Goal: Task Accomplishment & Management: Complete application form

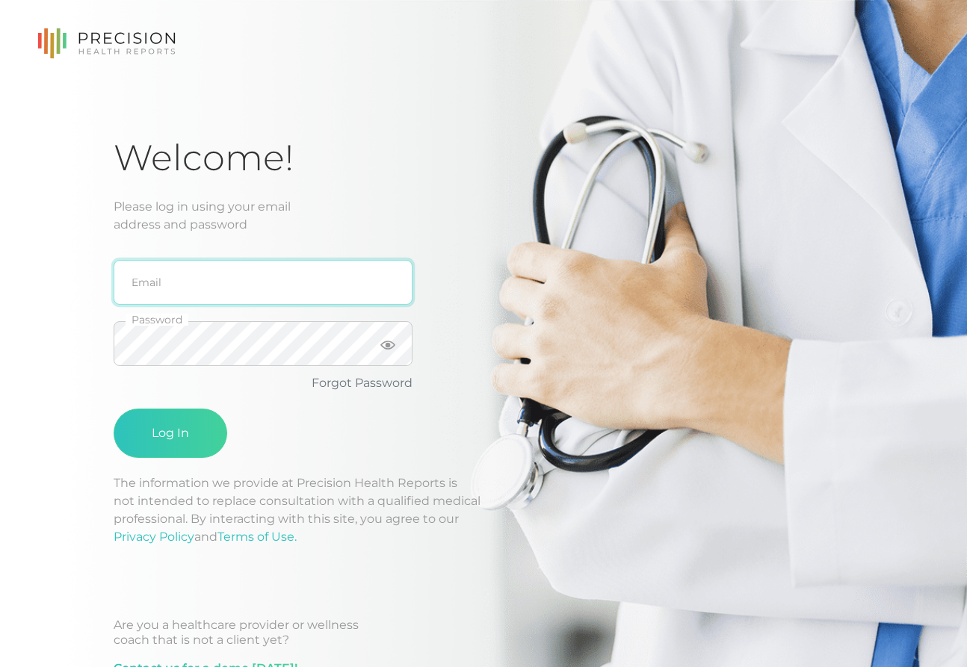
click at [161, 295] on input "email" at bounding box center [263, 282] width 299 height 45
type input "[EMAIL_ADDRESS][DOMAIN_NAME]"
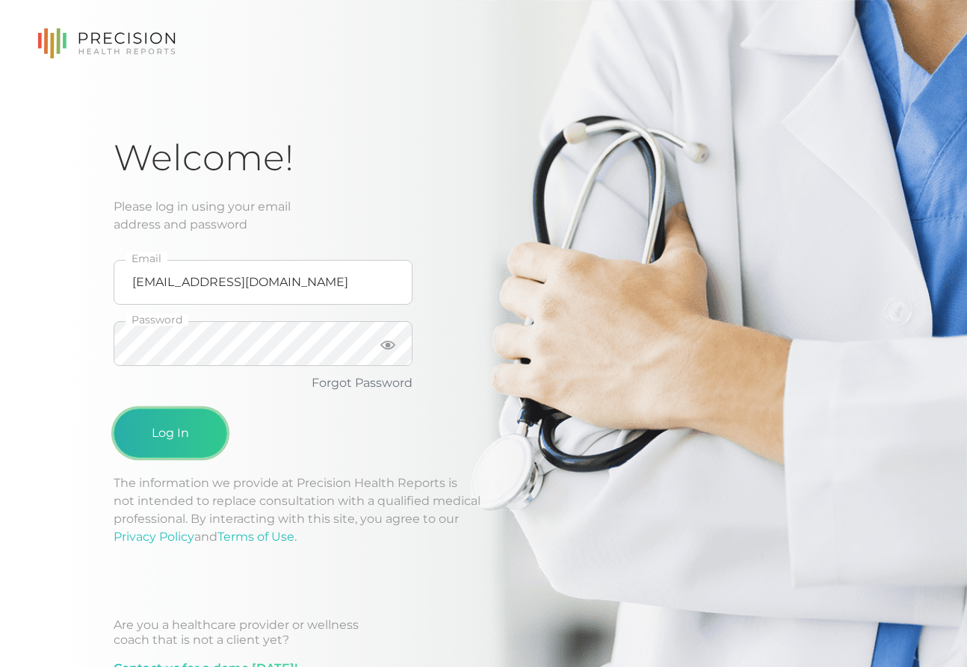
click at [188, 429] on button "Log In" at bounding box center [171, 433] width 114 height 49
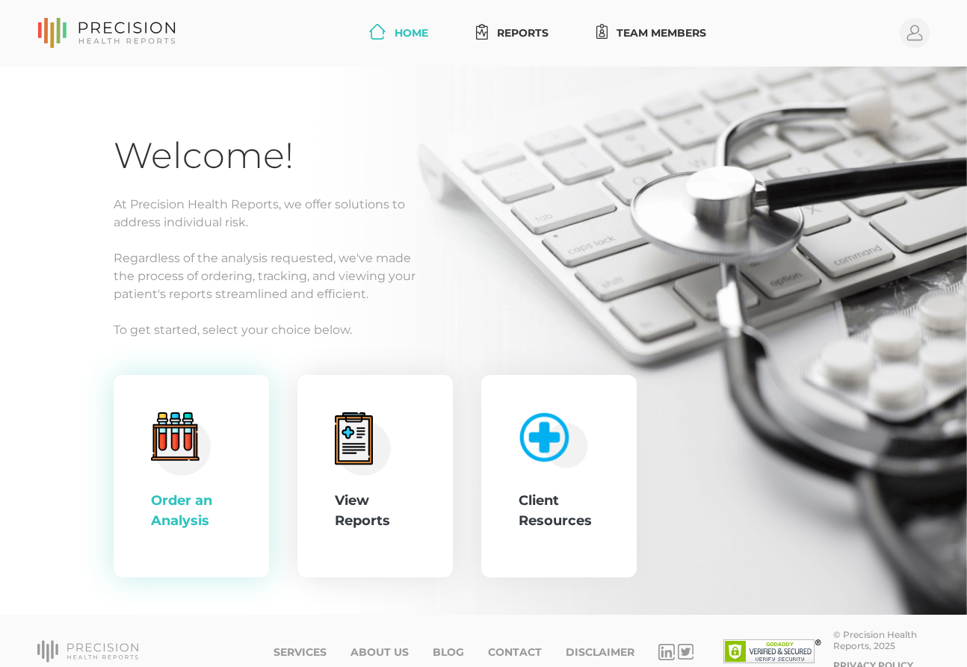
click at [185, 475] on circle at bounding box center [182, 447] width 58 height 58
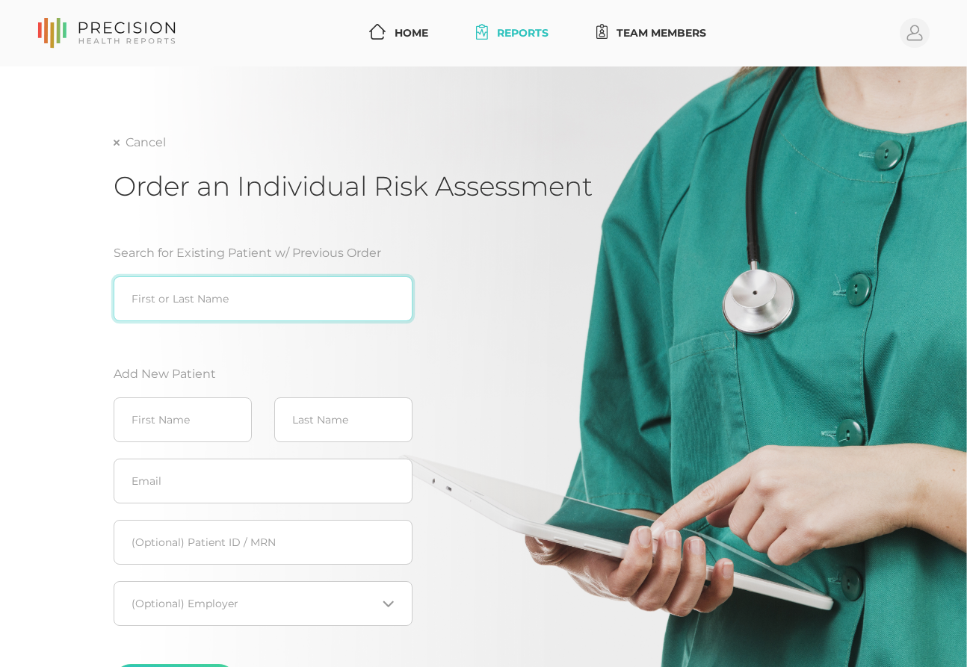
click at [191, 287] on input "search" at bounding box center [263, 299] width 299 height 45
click at [163, 301] on input "search" at bounding box center [263, 299] width 299 height 45
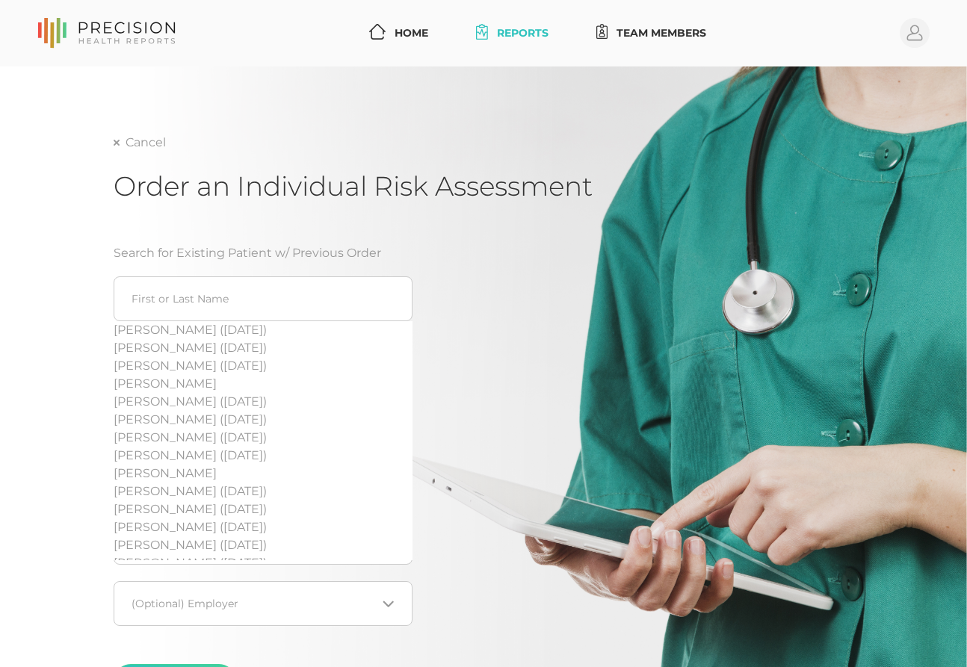
click at [501, 229] on div "Search for Existing Patient w/ Previous Order [PERSON_NAME] ([DATE]) [PERSON_NA…" at bounding box center [353, 477] width 478 height 502
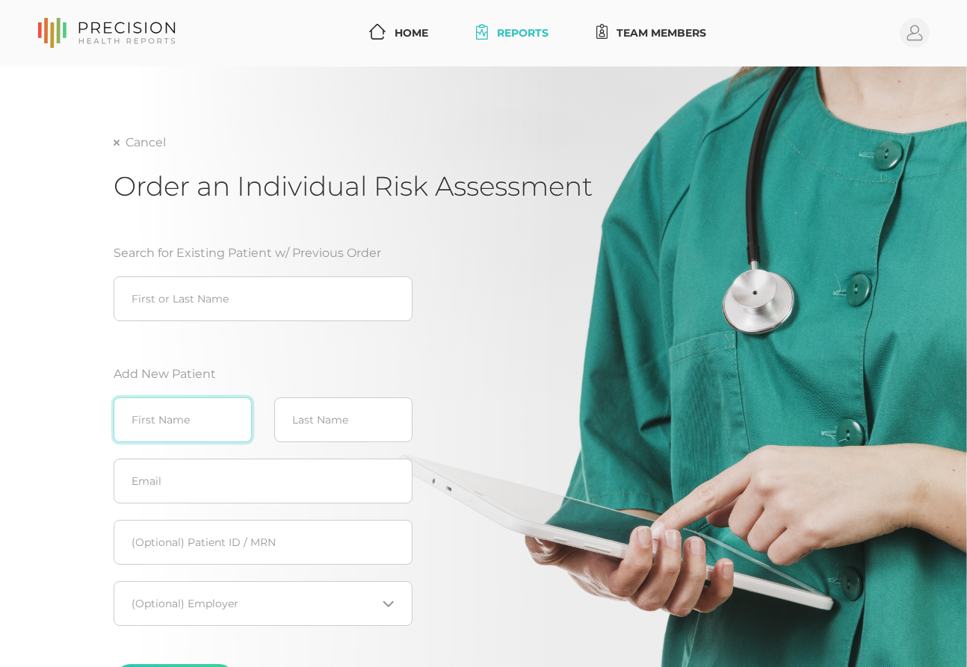
click at [196, 418] on input "text" at bounding box center [183, 420] width 138 height 45
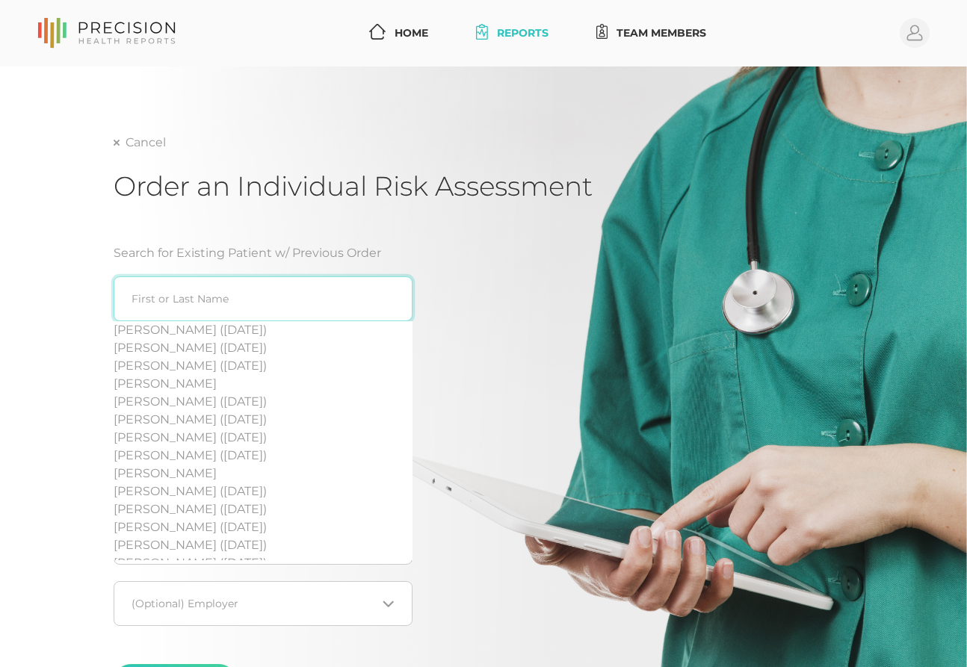
click at [173, 297] on input "search" at bounding box center [263, 299] width 299 height 45
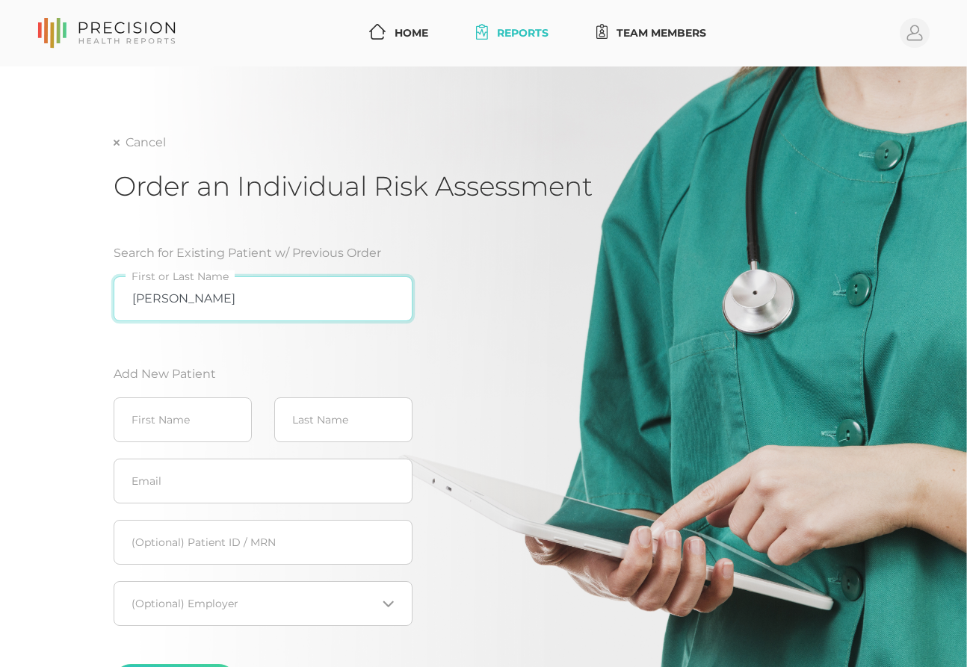
type input "[PERSON_NAME] town"
click at [391, 297] on input "[PERSON_NAME] town" at bounding box center [263, 299] width 299 height 45
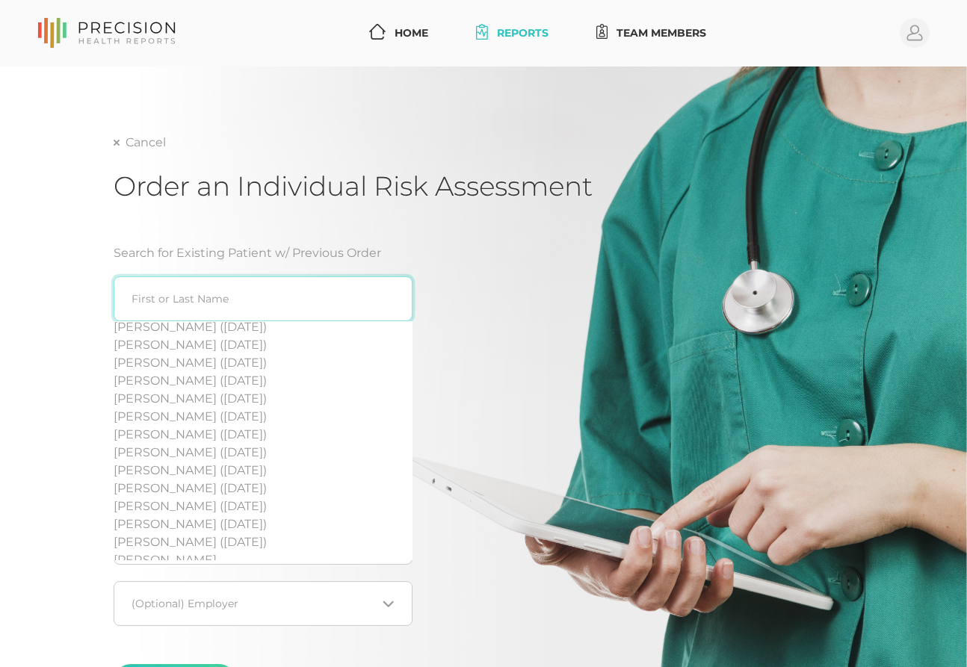
scroll to position [2018, 0]
click at [617, 421] on div "Cancel Order an Individual Risk Assessment Search for Existing Patient w/ Previ…" at bounding box center [484, 446] width 740 height 625
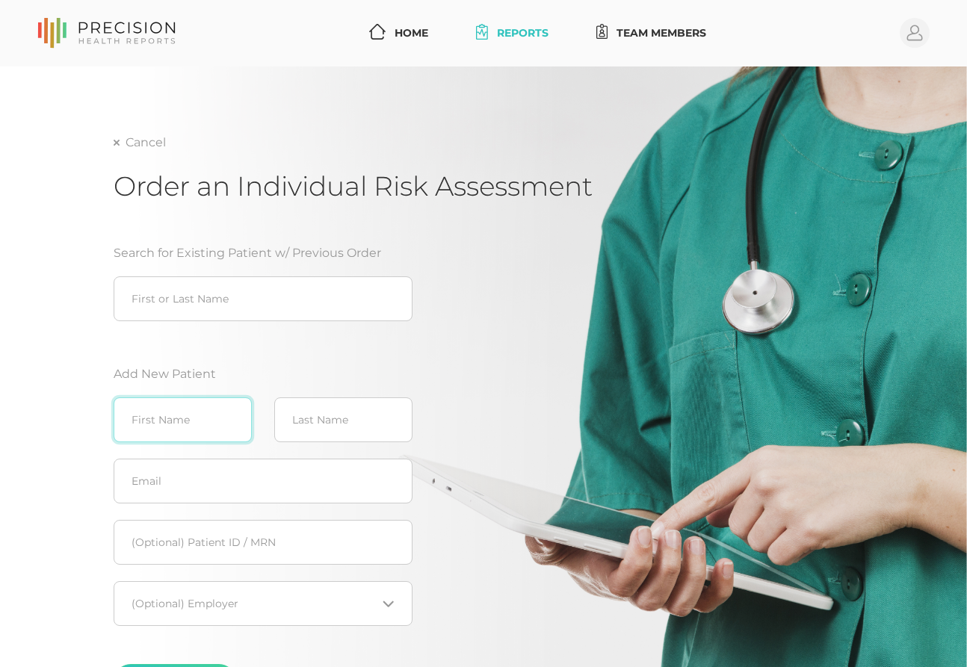
click at [144, 431] on input "text" at bounding box center [183, 420] width 138 height 45
type input "[PERSON_NAME]"
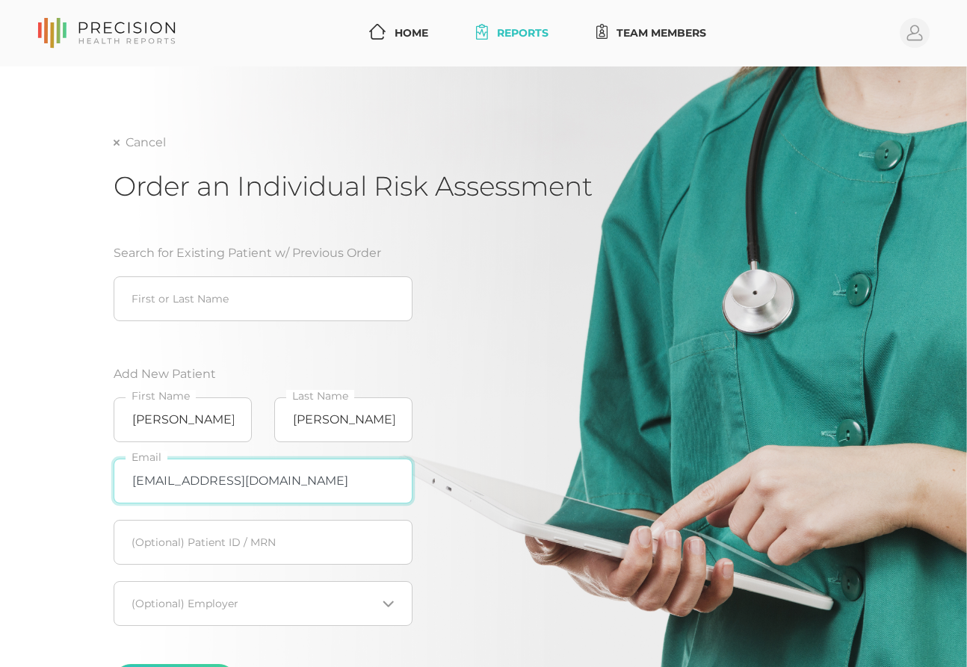
type input "[EMAIL_ADDRESS][DOMAIN_NAME]"
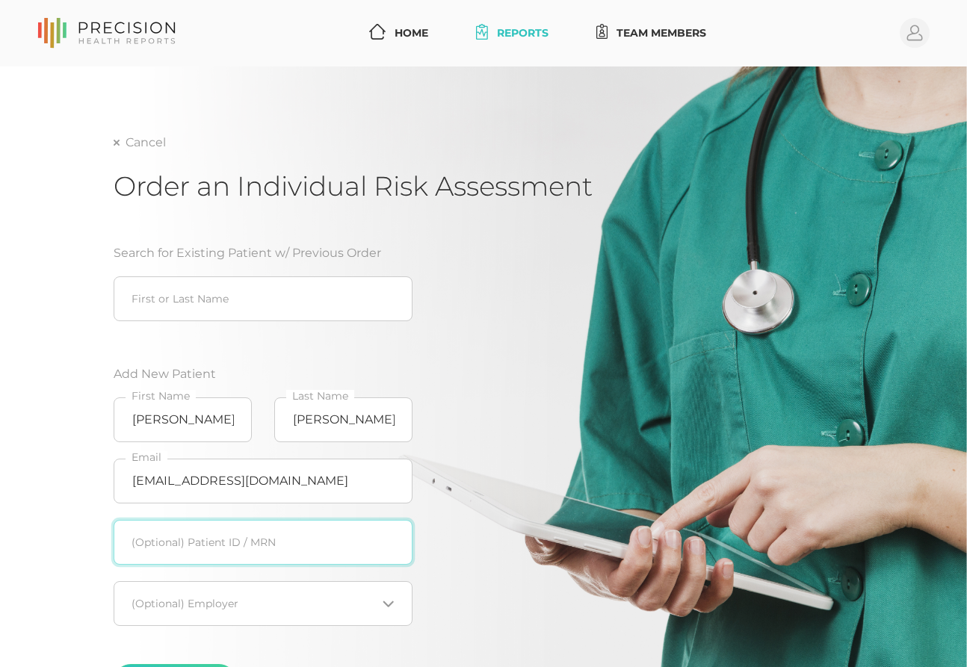
click at [212, 541] on input "text" at bounding box center [263, 542] width 299 height 45
click at [293, 598] on input "Search for option" at bounding box center [254, 603] width 244 height 15
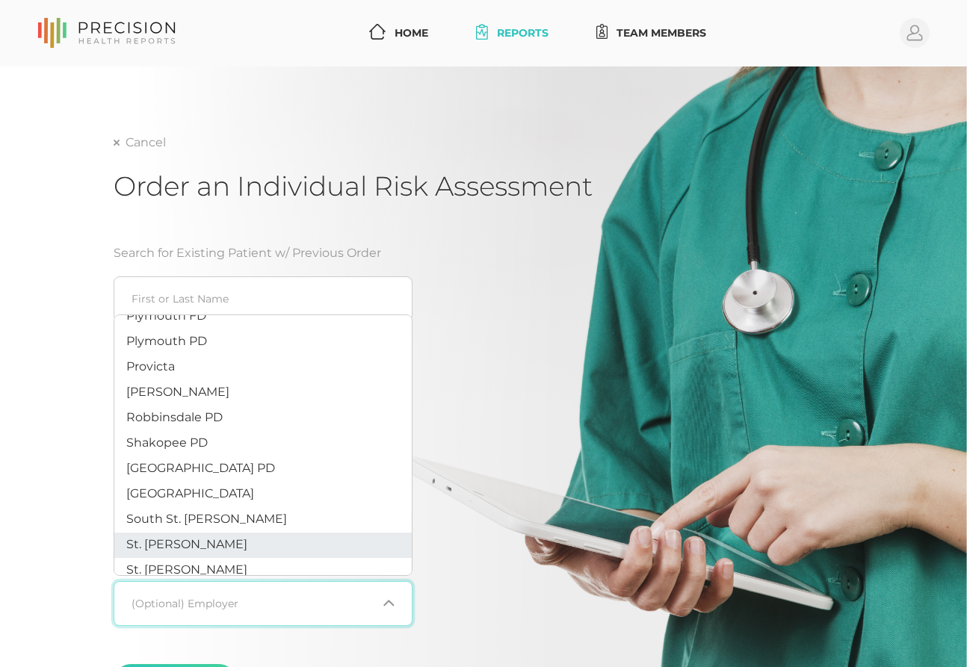
scroll to position [413, 0]
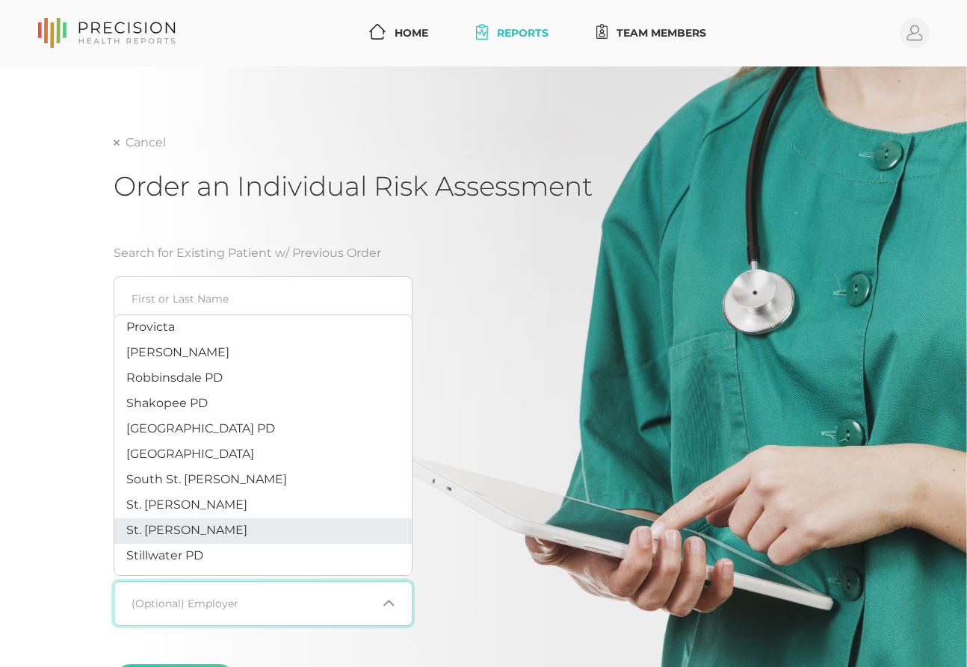
click at [224, 531] on li "St. [PERSON_NAME]" at bounding box center [262, 531] width 297 height 25
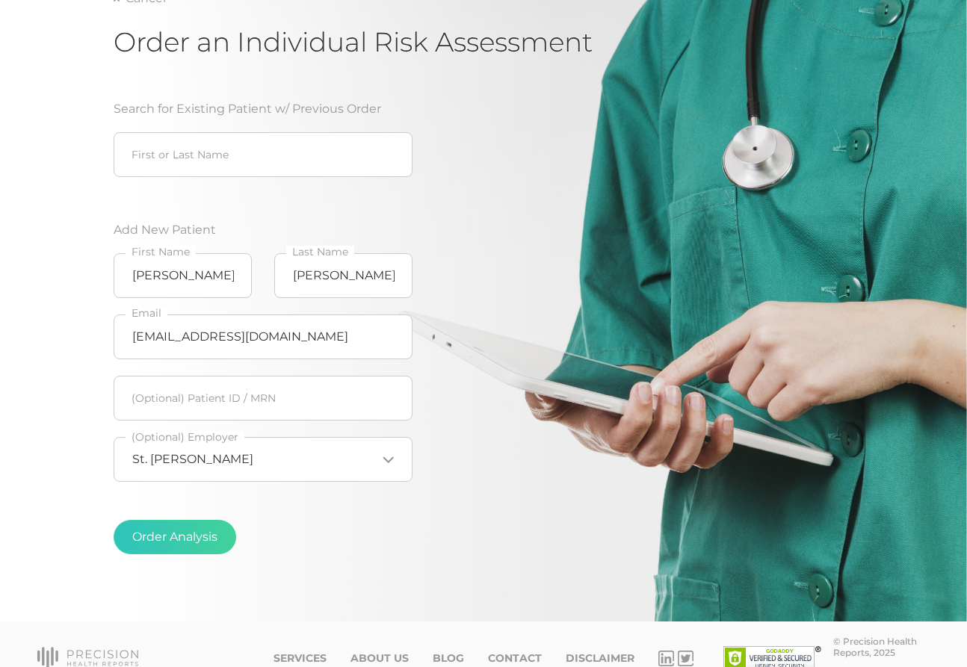
scroll to position [149, 0]
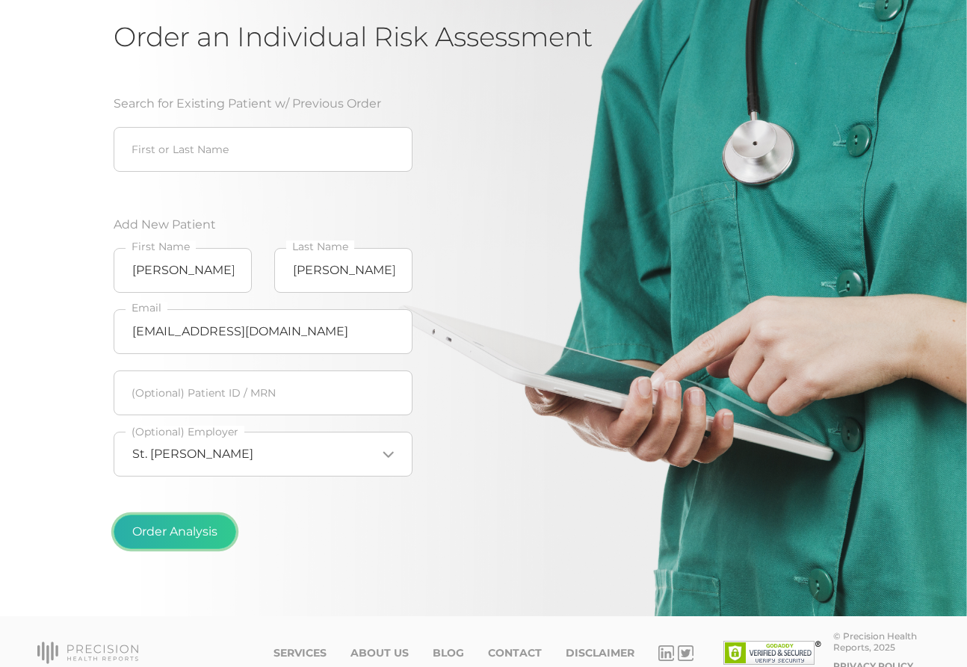
click at [186, 532] on button "Order Analysis" at bounding box center [175, 532] width 123 height 34
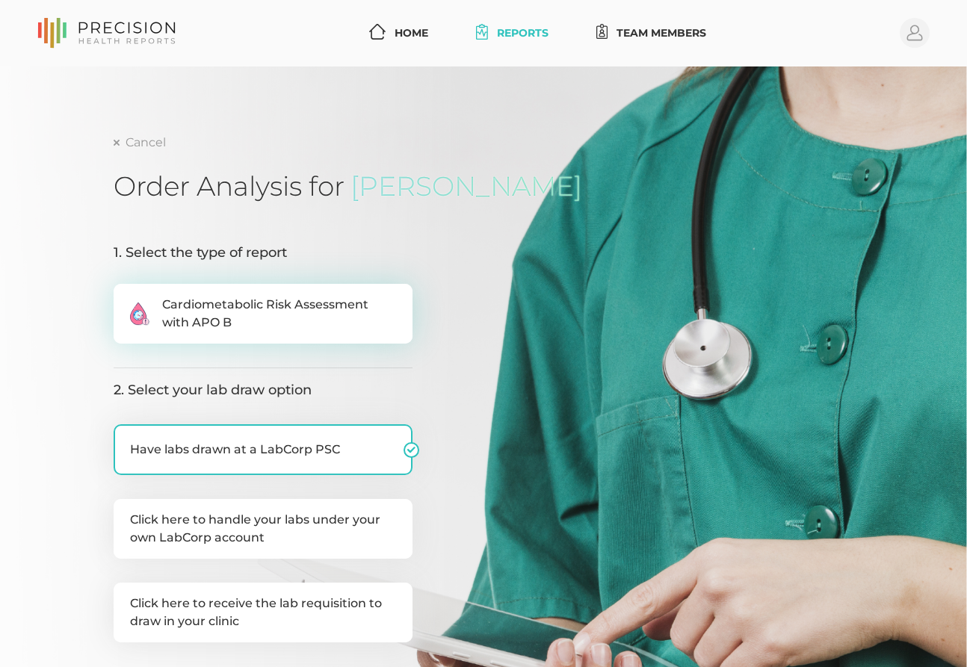
click at [267, 335] on label ".cls-2{fill:#fa759e}.cls-4{fill:#ffd7e5}.cls-8{fill:#3a2c60} Cardiometabolic Ri…" at bounding box center [263, 314] width 299 height 60
click at [126, 299] on input ".cls-2{fill:#fa759e}.cls-4{fill:#ffd7e5}.cls-8{fill:#3a2c60} Cardiometabolic Ri…" at bounding box center [120, 291] width 12 height 15
radio input "true"
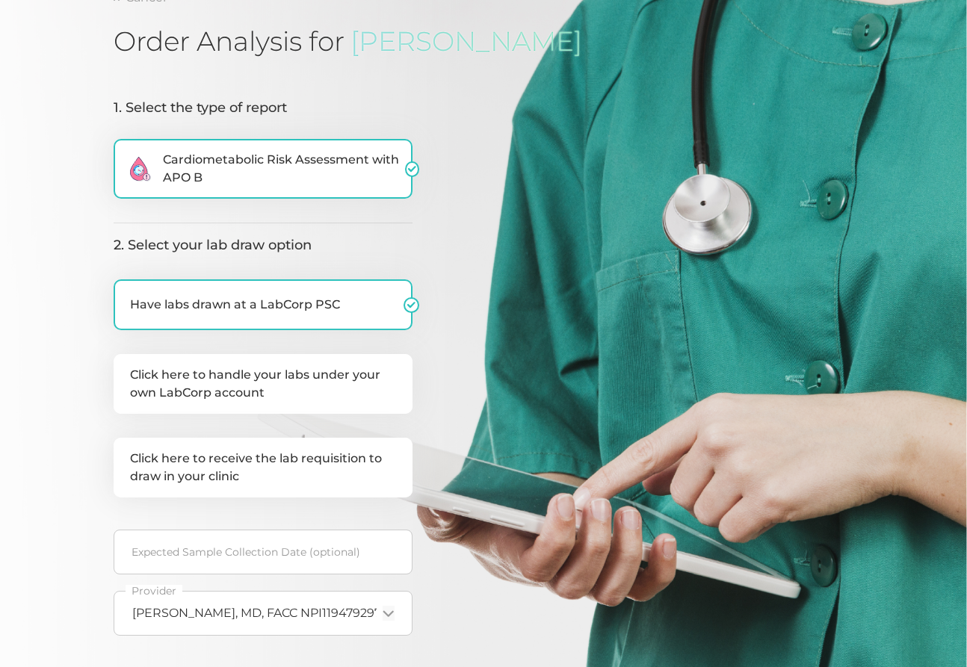
scroll to position [149, 0]
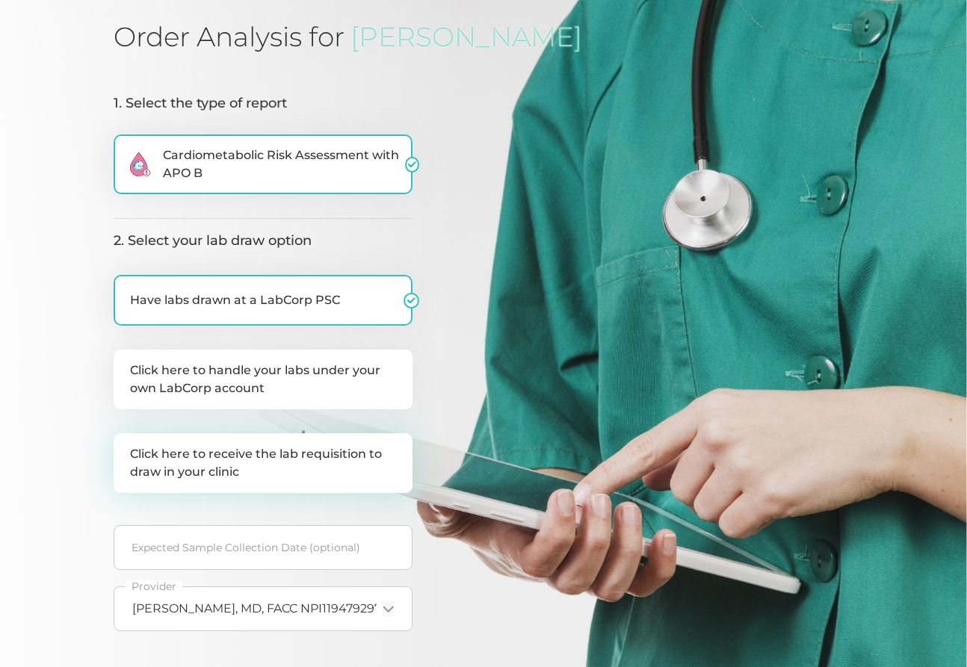
click at [339, 474] on label "Click here to receive the lab requisition to draw in your clinic" at bounding box center [263, 464] width 299 height 60
click at [126, 448] on input "Click here to receive the lab requisition to draw in your clinic" at bounding box center [120, 441] width 12 height 15
checkbox input "true"
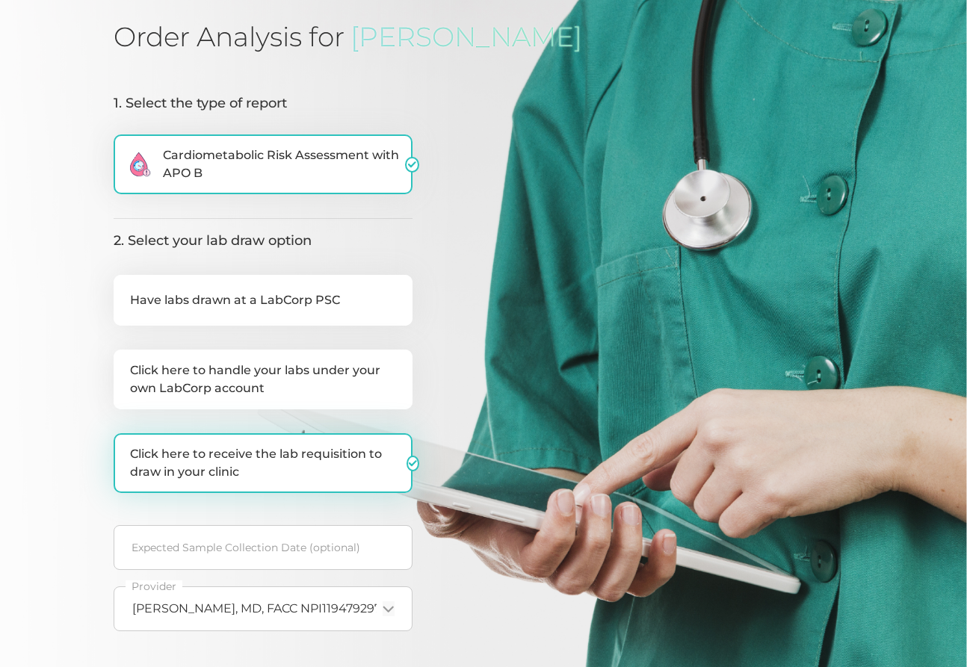
checkbox input "false"
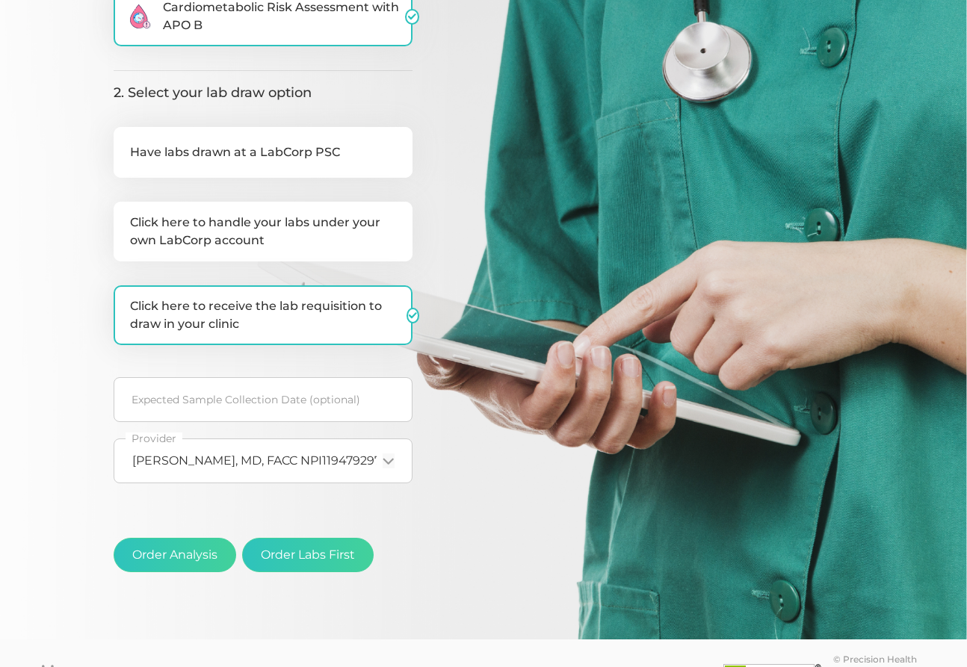
scroll to position [299, 0]
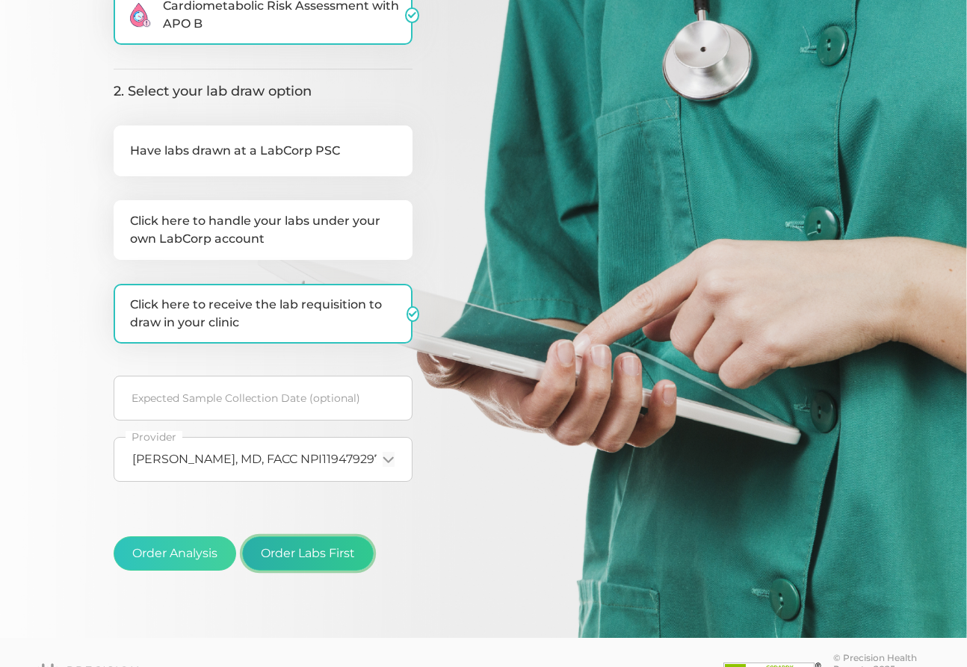
click at [342, 552] on button "Order Labs First" at bounding box center [308, 554] width 132 height 34
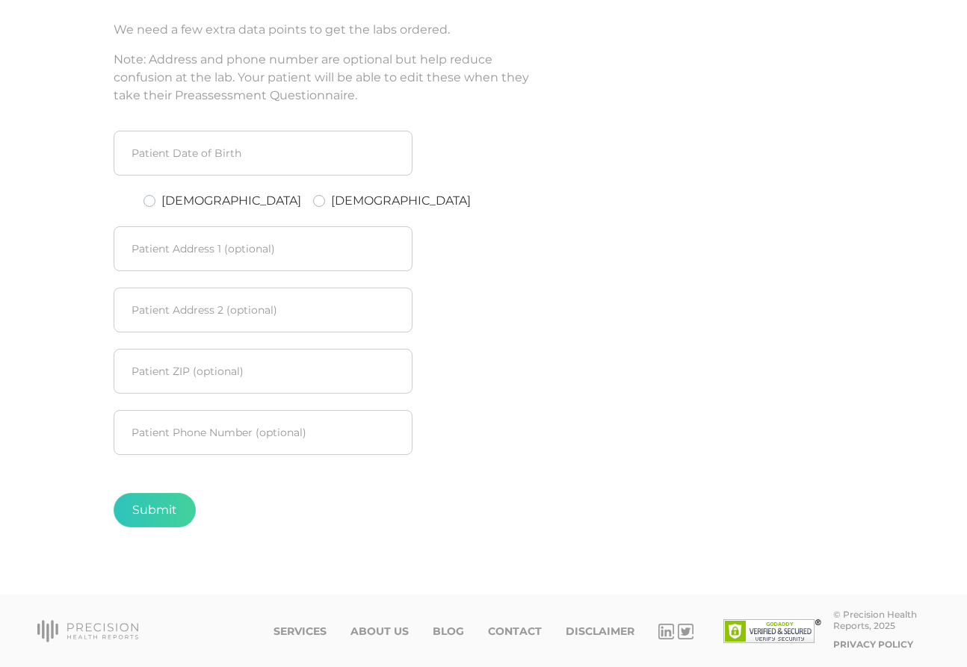
click at [175, 197] on label "[DEMOGRAPHIC_DATA]" at bounding box center [231, 201] width 140 height 18
click at [155, 197] on input "[DEMOGRAPHIC_DATA]" at bounding box center [150, 199] width 12 height 15
radio input "true"
click at [191, 164] on input at bounding box center [263, 153] width 299 height 45
type input "[DATE]"
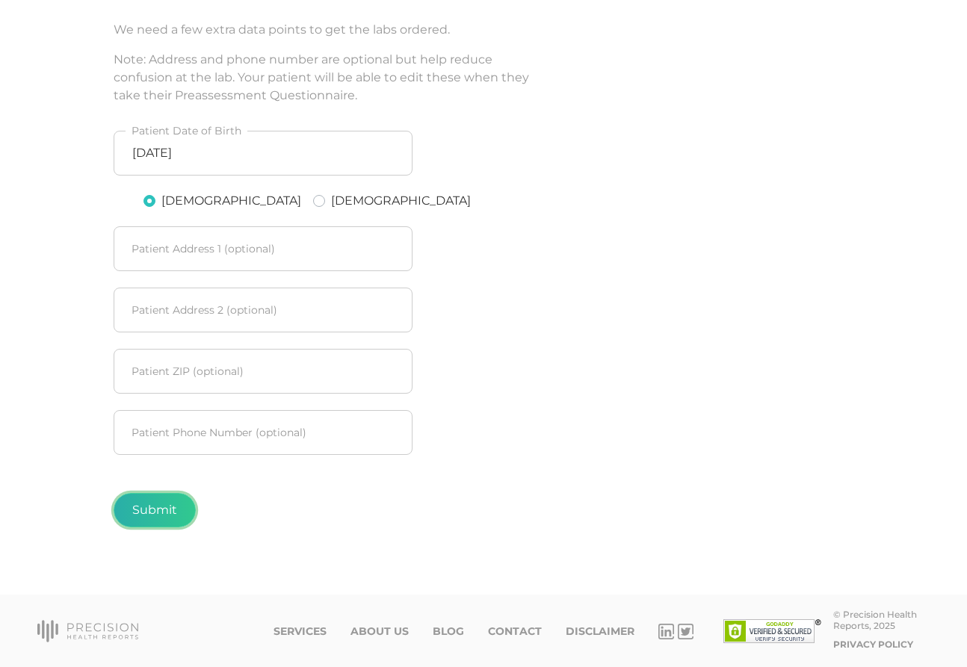
click at [155, 502] on button "Submit" at bounding box center [155, 510] width 82 height 34
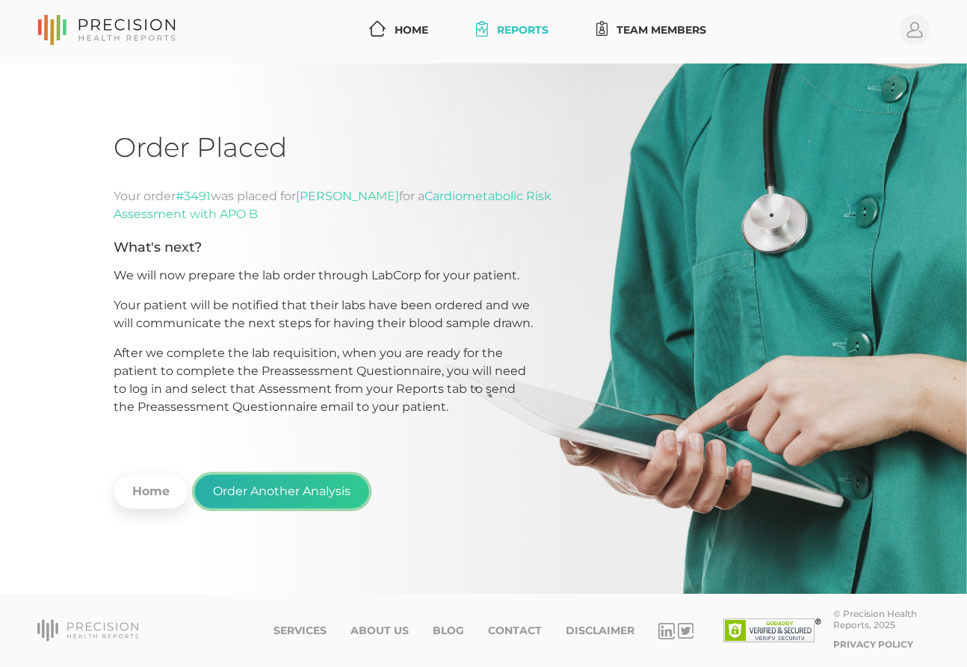
click at [280, 490] on button "Order Another Analysis" at bounding box center [281, 492] width 175 height 34
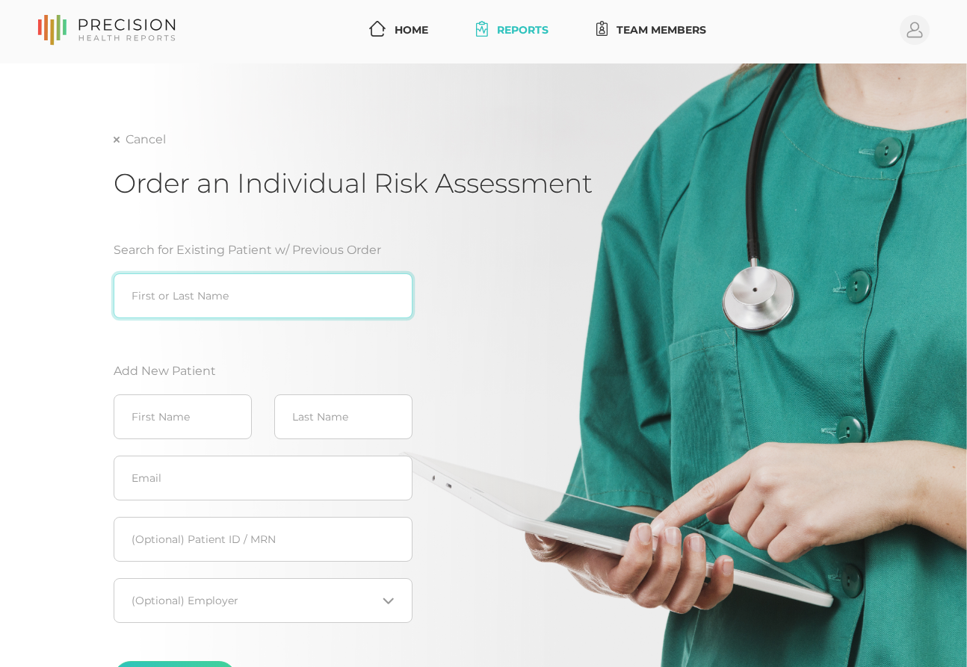
click at [194, 303] on input "search" at bounding box center [263, 296] width 299 height 45
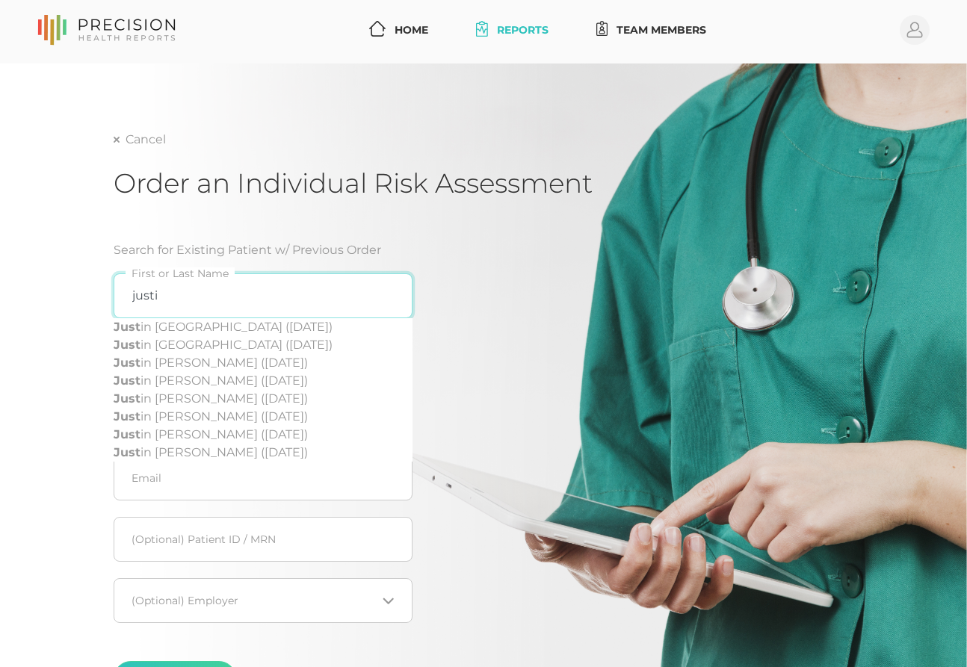
type input "[PERSON_NAME]"
click at [388, 295] on input "[PERSON_NAME]" at bounding box center [263, 296] width 299 height 45
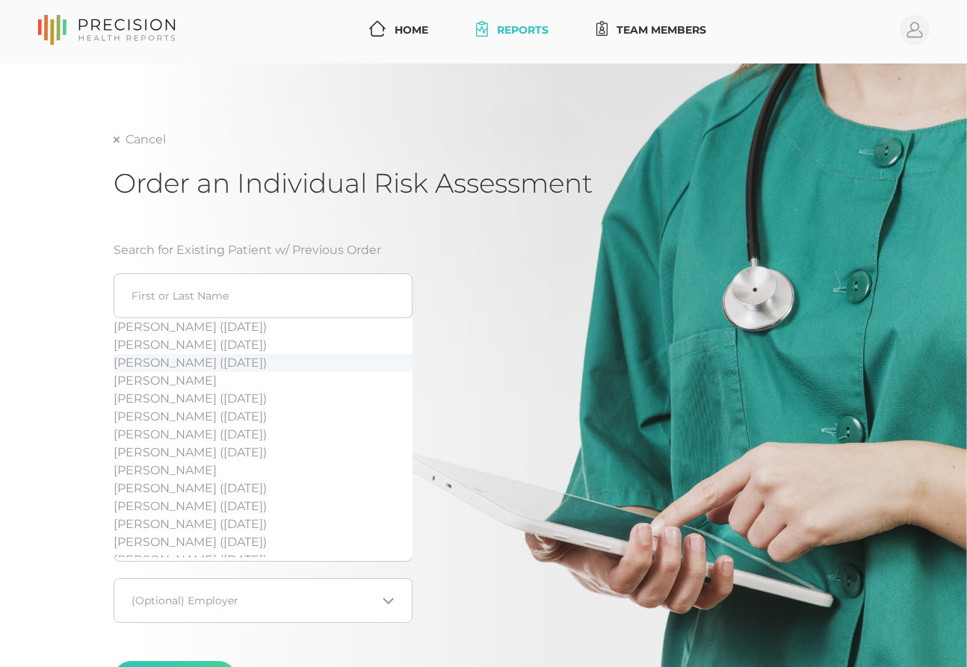
click at [578, 415] on div "Search for Existing Patient w/ Previous Order [PERSON_NAME] ([DATE]) [PERSON_NA…" at bounding box center [353, 474] width 478 height 502
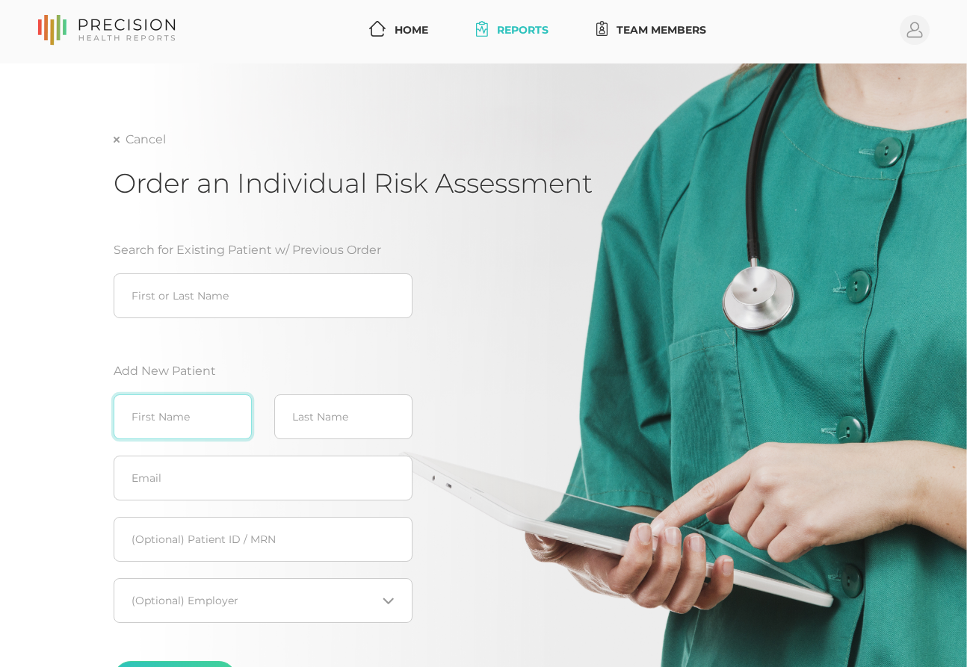
click at [227, 413] on input "text" at bounding box center [183, 417] width 138 height 45
type input "[PERSON_NAME]"
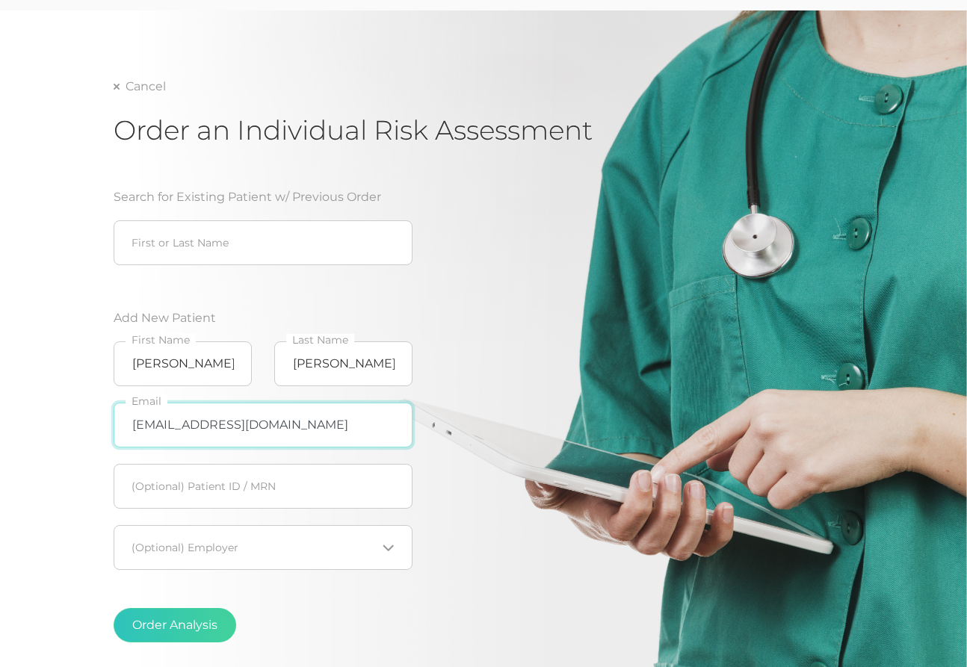
scroll to position [152, 0]
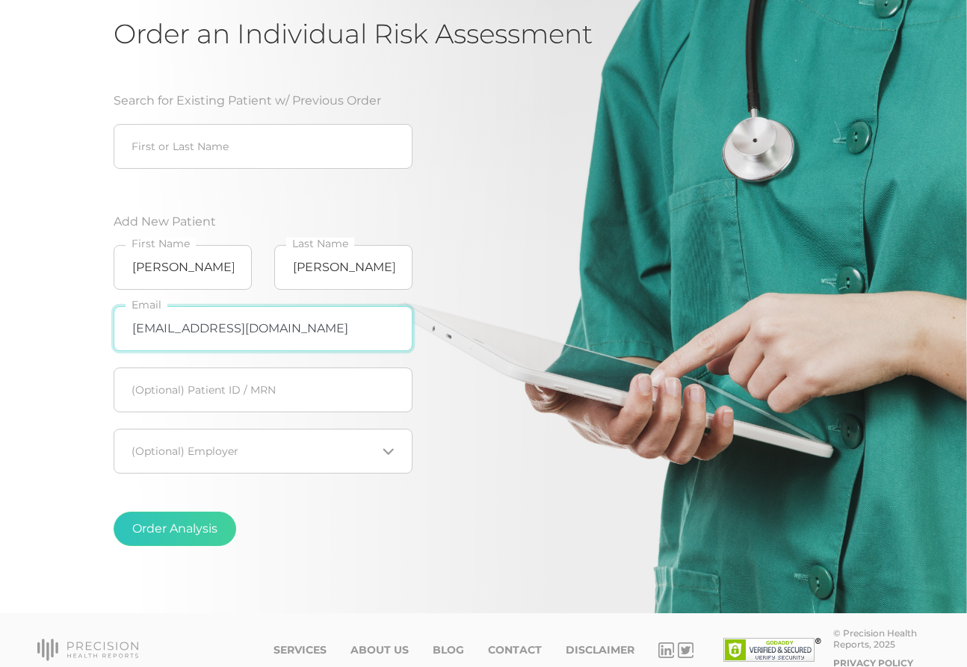
type input "[EMAIL_ADDRESS][DOMAIN_NAME]"
click at [224, 460] on div "Loading..." at bounding box center [263, 451] width 299 height 45
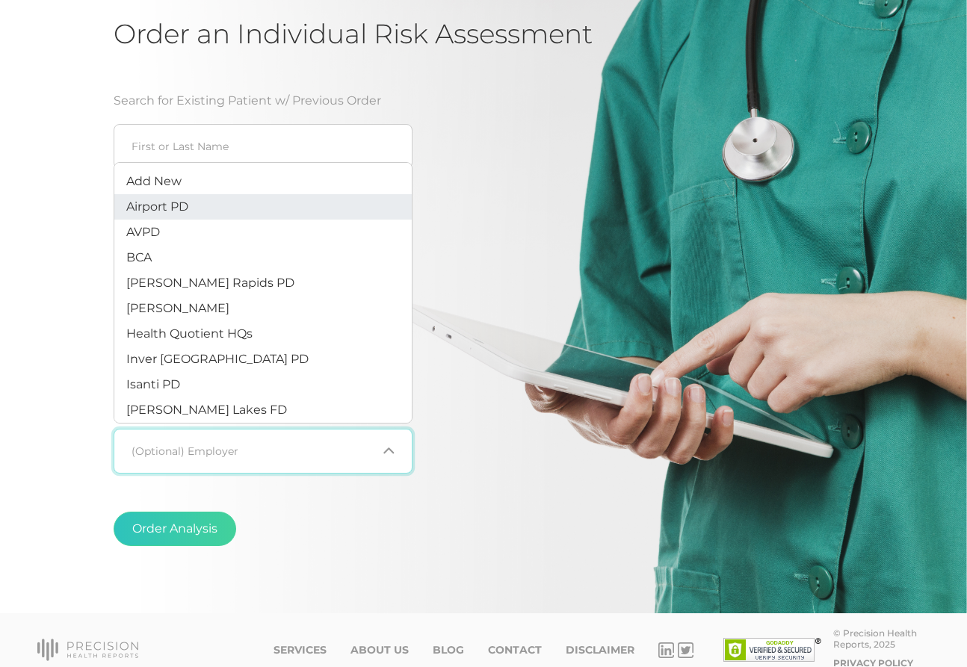
click at [191, 207] on li "Airport PD" at bounding box center [262, 206] width 297 height 25
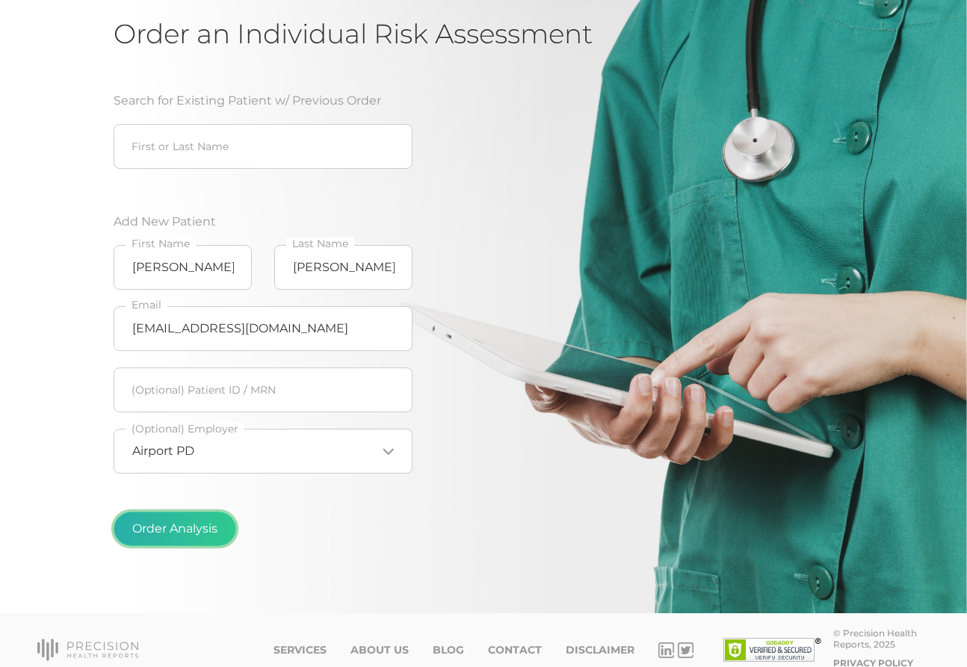
click at [190, 536] on button "Order Analysis" at bounding box center [175, 529] width 123 height 34
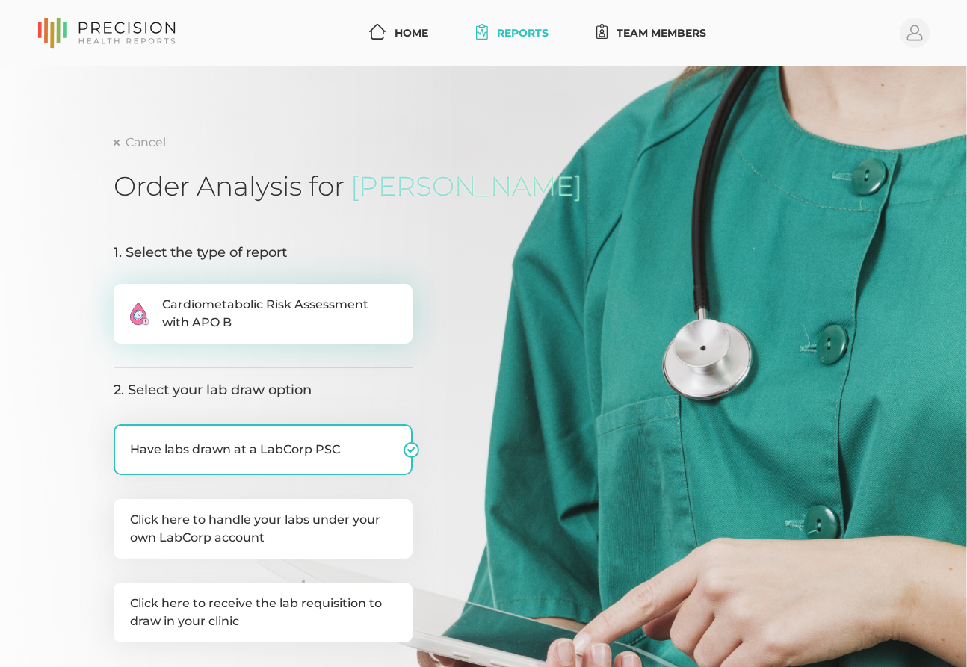
click at [231, 306] on span "Cardiometabolic Risk Assessment with APO B" at bounding box center [279, 314] width 234 height 36
click at [126, 299] on input ".cls-2{fill:#fa759e}.cls-4{fill:#ffd7e5}.cls-8{fill:#3a2c60} Cardiometabolic Ri…" at bounding box center [120, 291] width 12 height 15
radio input "true"
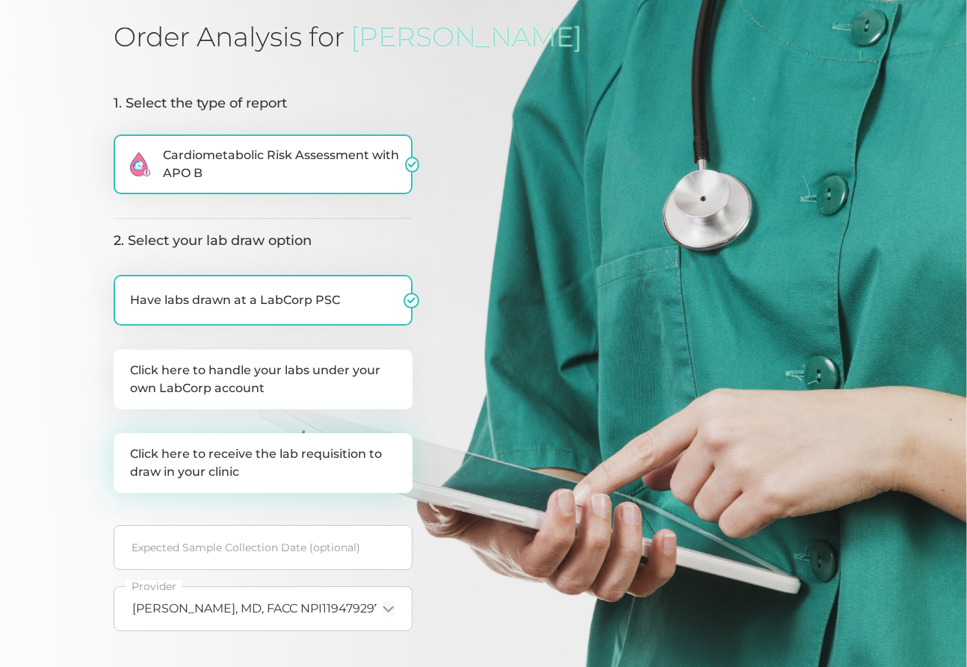
click at [289, 447] on label "Click here to receive the lab requisition to draw in your clinic" at bounding box center [263, 464] width 299 height 60
click at [126, 447] on input "Click here to receive the lab requisition to draw in your clinic" at bounding box center [120, 441] width 12 height 15
checkbox input "true"
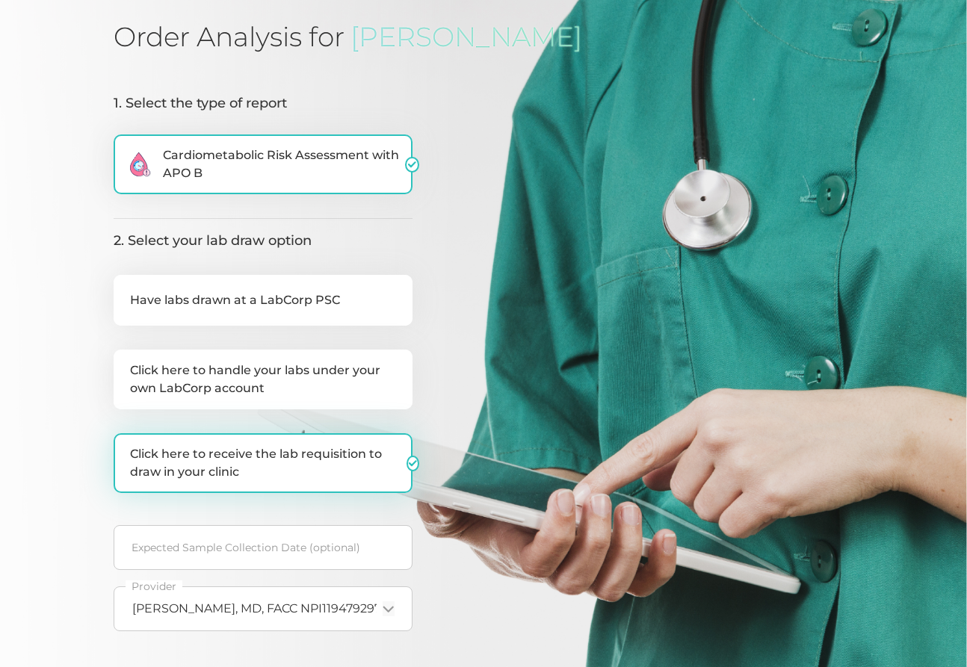
checkbox input "false"
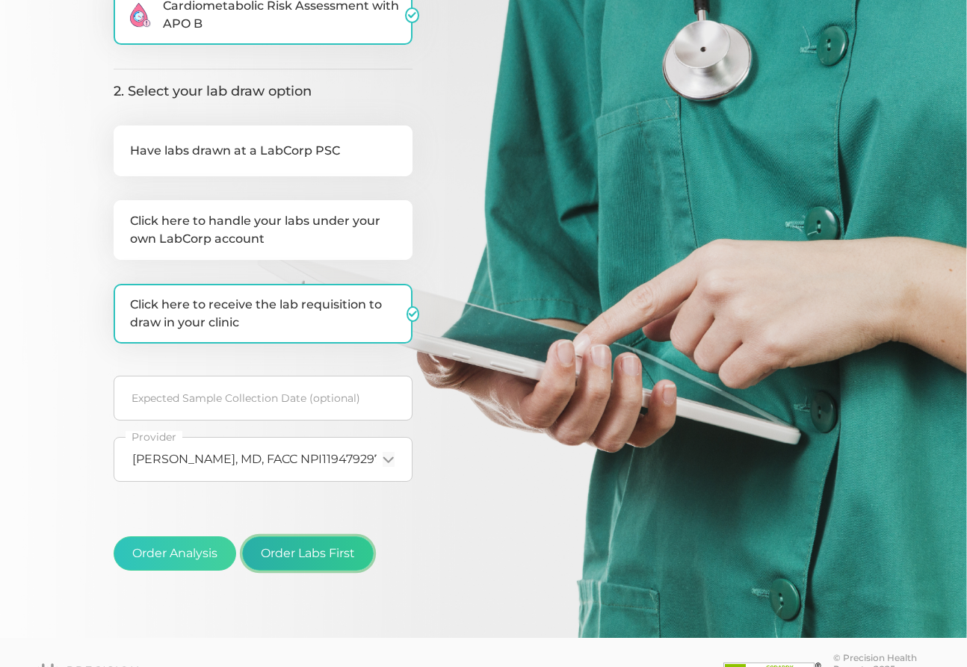
click at [306, 555] on button "Order Labs First" at bounding box center [308, 554] width 132 height 34
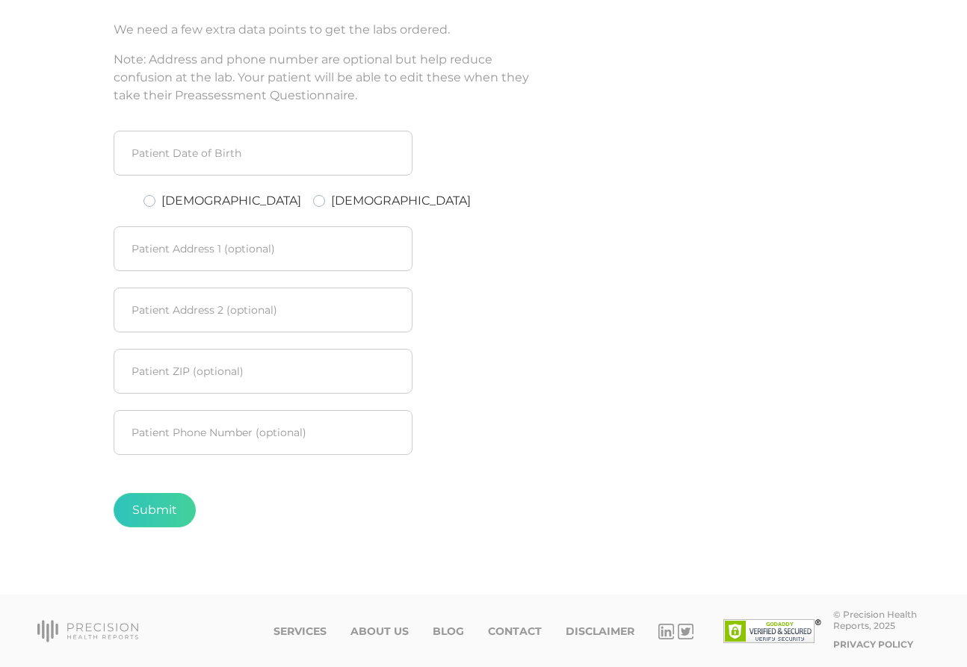
click at [170, 201] on label "[DEMOGRAPHIC_DATA]" at bounding box center [231, 201] width 140 height 18
click at [155, 201] on input "[DEMOGRAPHIC_DATA]" at bounding box center [150, 199] width 12 height 15
radio input "true"
click at [185, 145] on input at bounding box center [263, 153] width 299 height 45
type input "[DATE]"
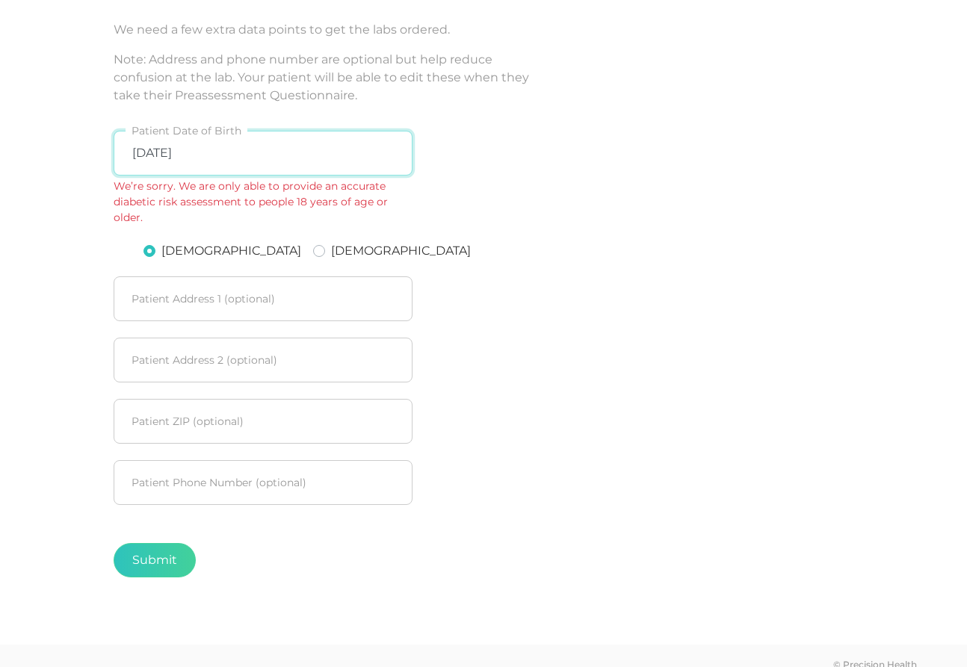
click at [191, 144] on input "[DATE]" at bounding box center [263, 153] width 299 height 45
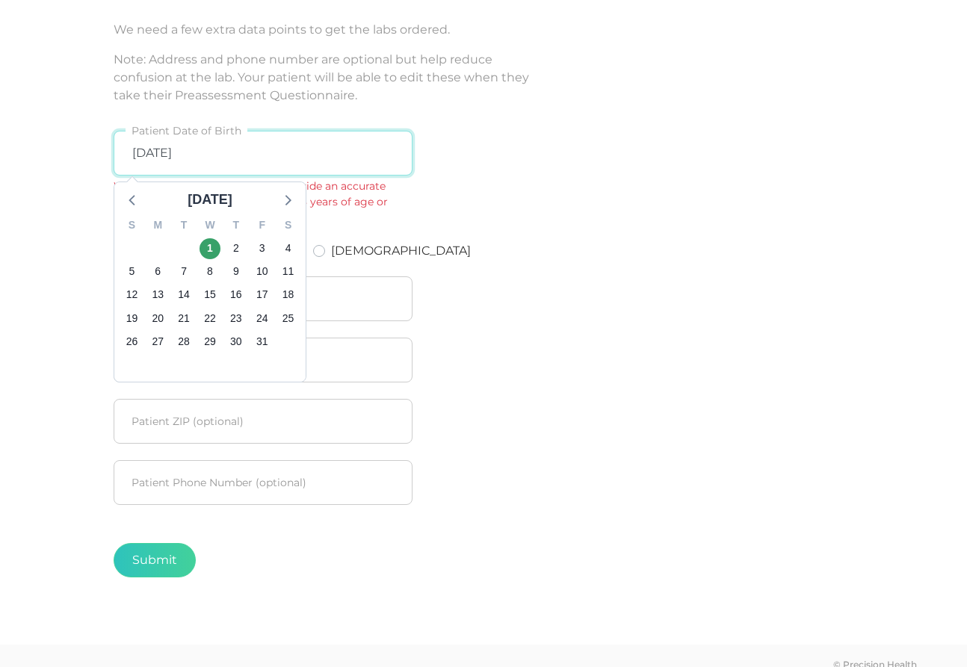
drag, startPoint x: 207, startPoint y: 152, endPoint x: 167, endPoint y: 149, distance: 39.7
click at [154, 145] on input "[DATE]" at bounding box center [263, 153] width 299 height 45
click at [209, 161] on input "[DATE]" at bounding box center [263, 153] width 299 height 45
drag, startPoint x: 204, startPoint y: 153, endPoint x: 162, endPoint y: 153, distance: 41.9
click at [162, 153] on input "[DATE]" at bounding box center [263, 153] width 299 height 45
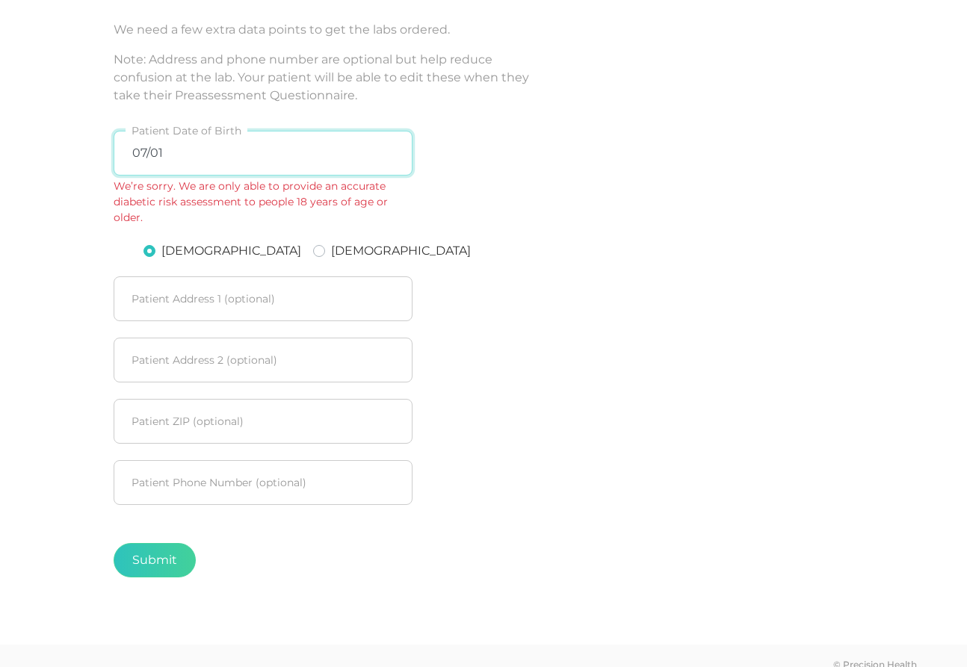
type input "07/01/"
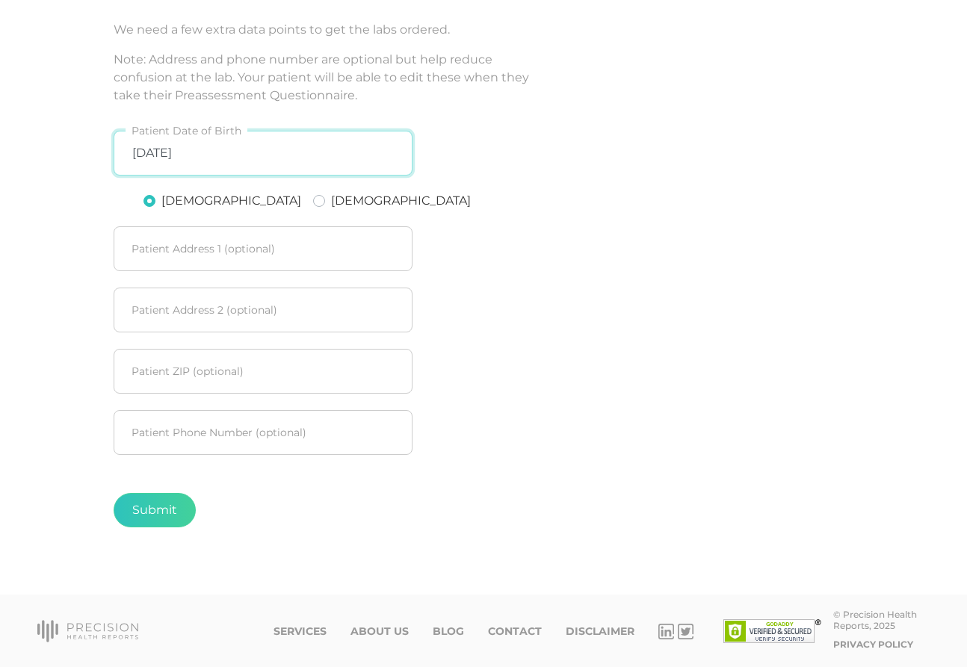
click at [198, 158] on input "[DATE]" at bounding box center [263, 153] width 299 height 45
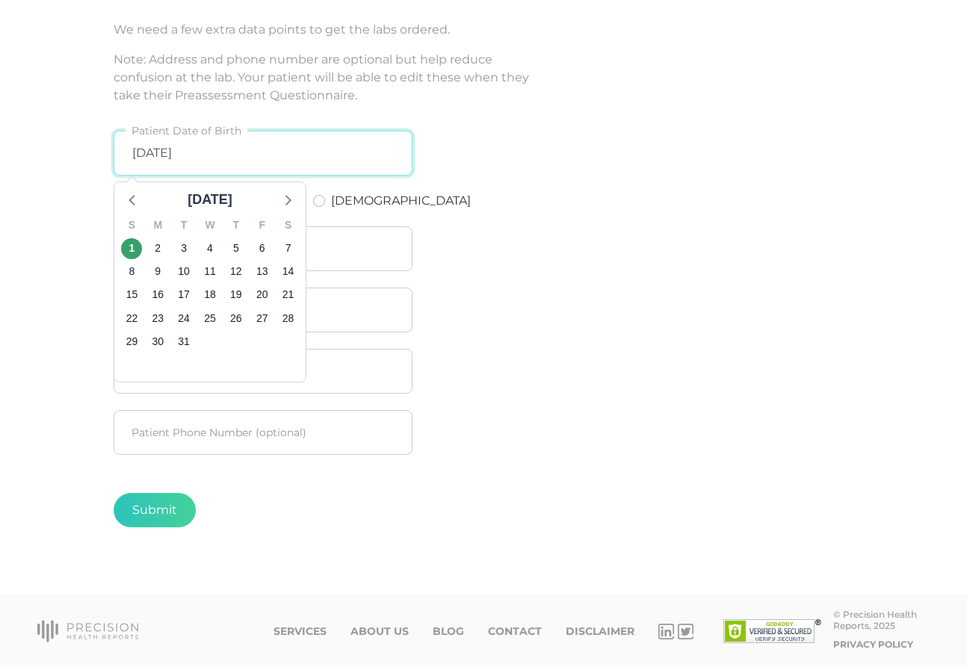
drag, startPoint x: 195, startPoint y: 153, endPoint x: 170, endPoint y: 152, distance: 25.4
click at [170, 152] on input "[DATE]" at bounding box center [263, 153] width 299 height 45
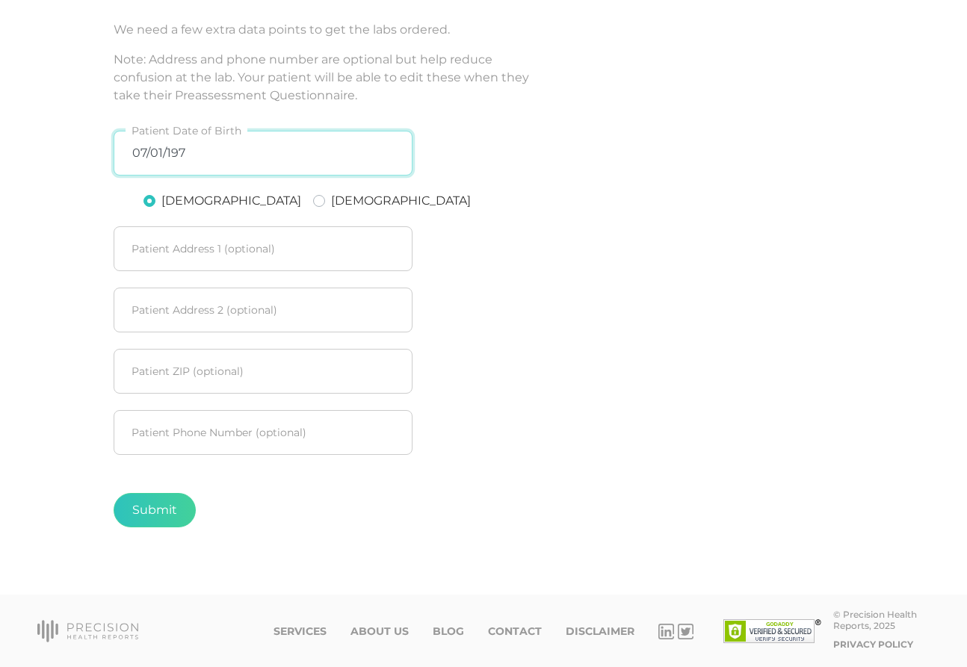
type input "[DATE]"
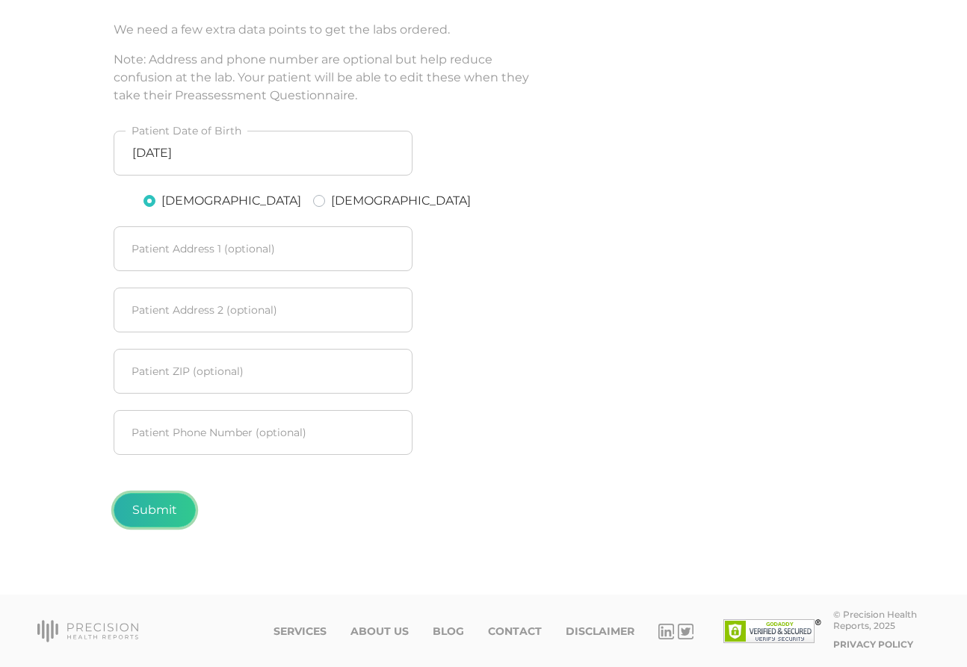
click at [165, 508] on button "Submit" at bounding box center [155, 510] width 82 height 34
